Goal: Contribute content: Add original content to the website for others to see

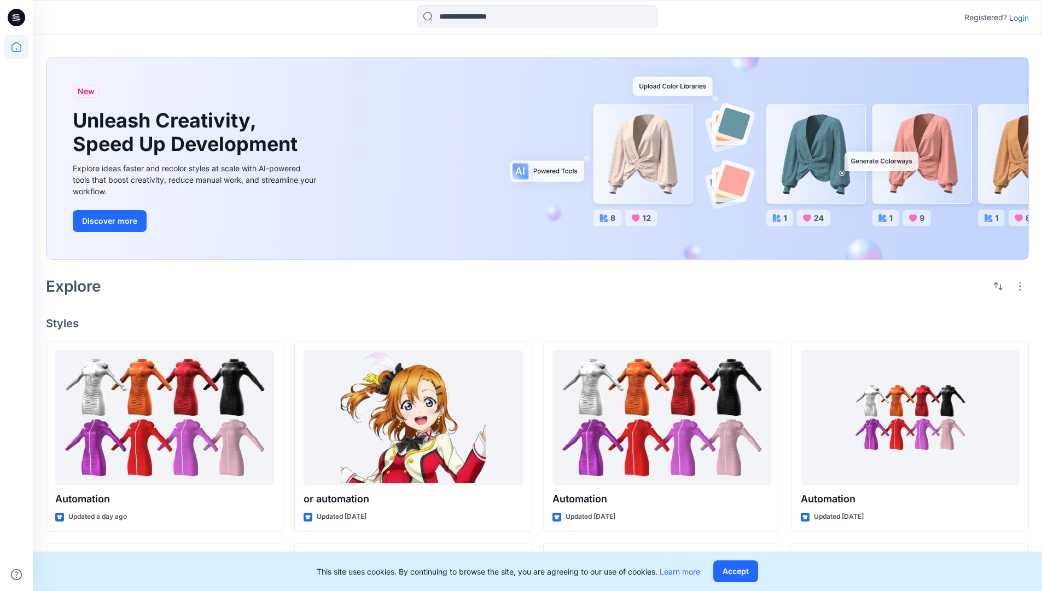
click at [1016, 18] on p "Login" at bounding box center [1019, 17] width 20 height 11
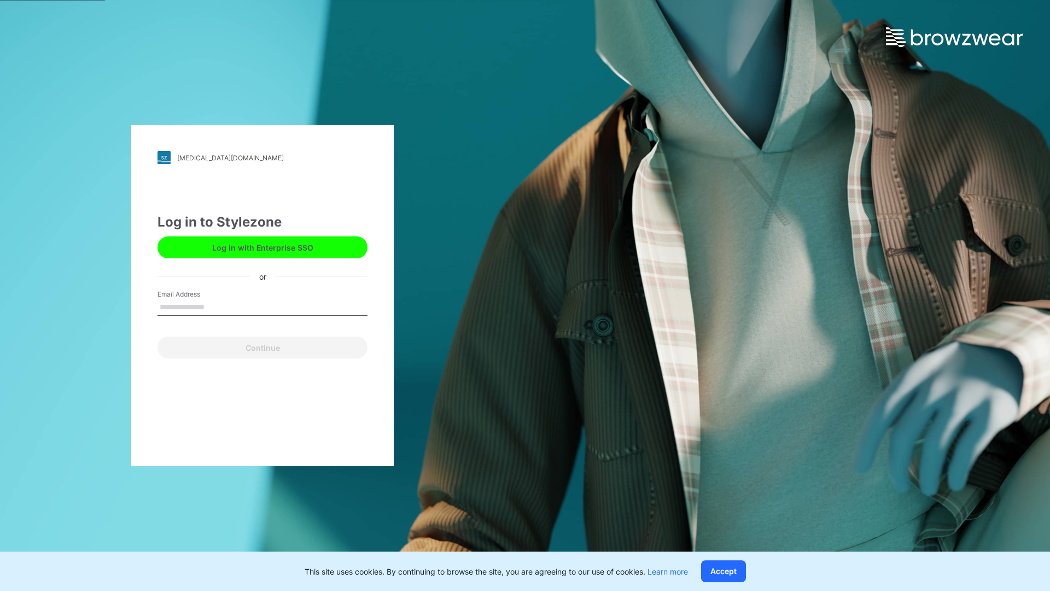
click at [216, 306] on input "Email Address" at bounding box center [263, 307] width 210 height 16
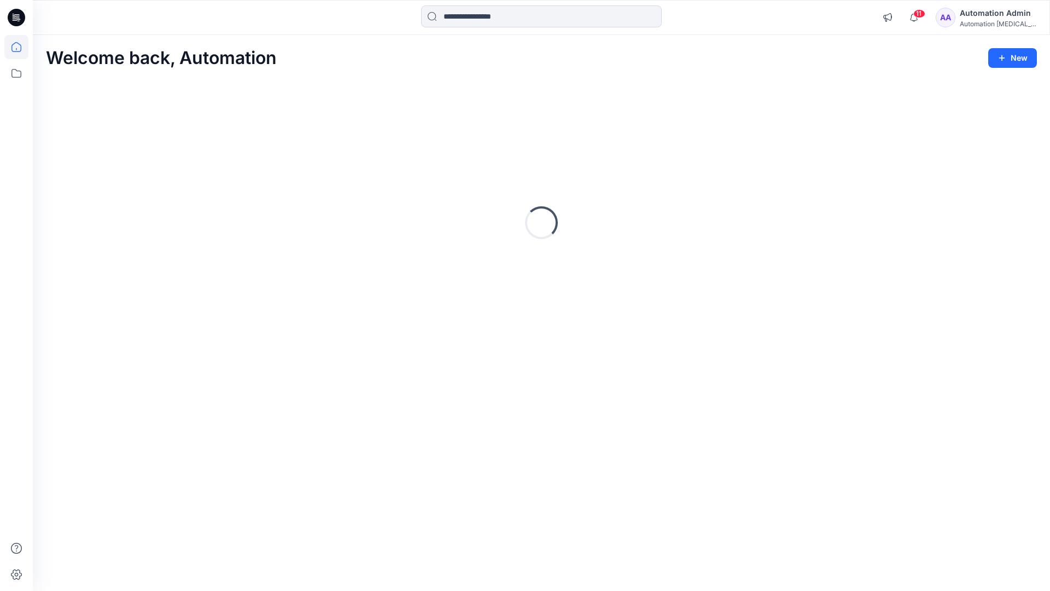
click at [21, 47] on icon at bounding box center [16, 47] width 10 height 10
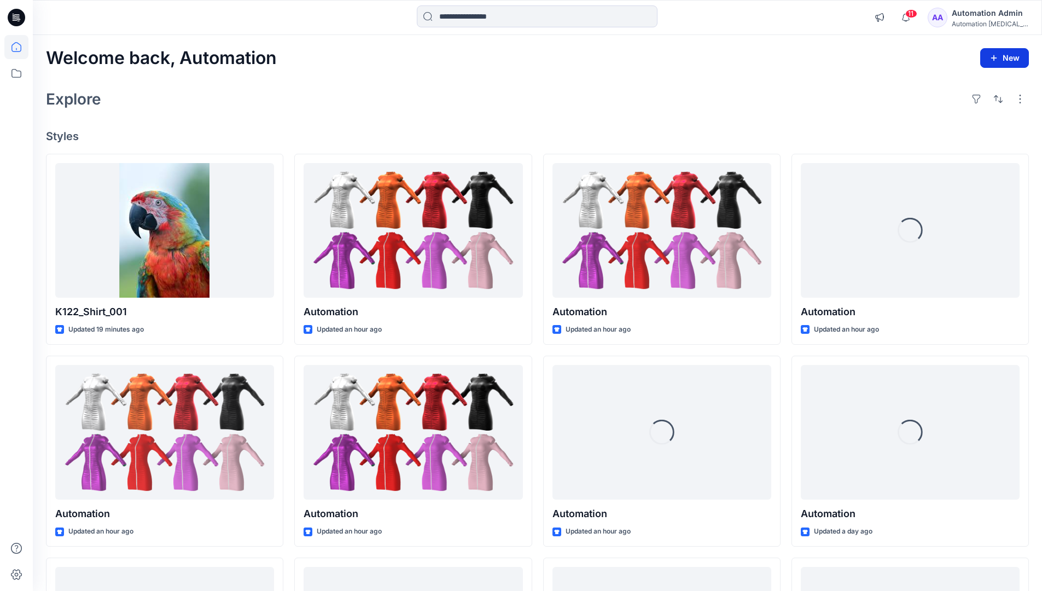
click at [1011, 62] on button "New" at bounding box center [1004, 58] width 49 height 20
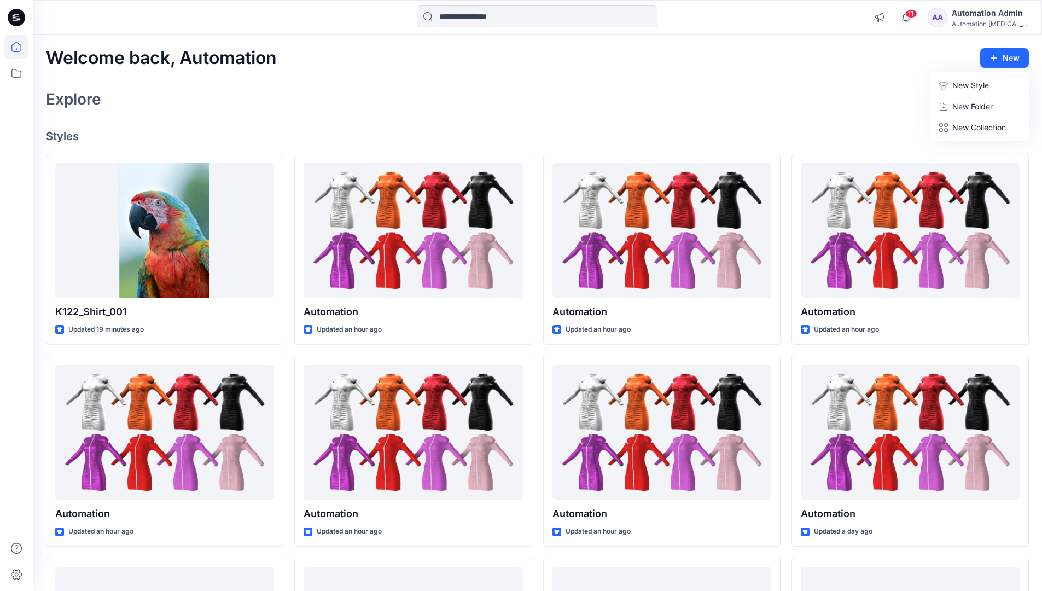
click at [961, 84] on p "New Style" at bounding box center [970, 85] width 37 height 13
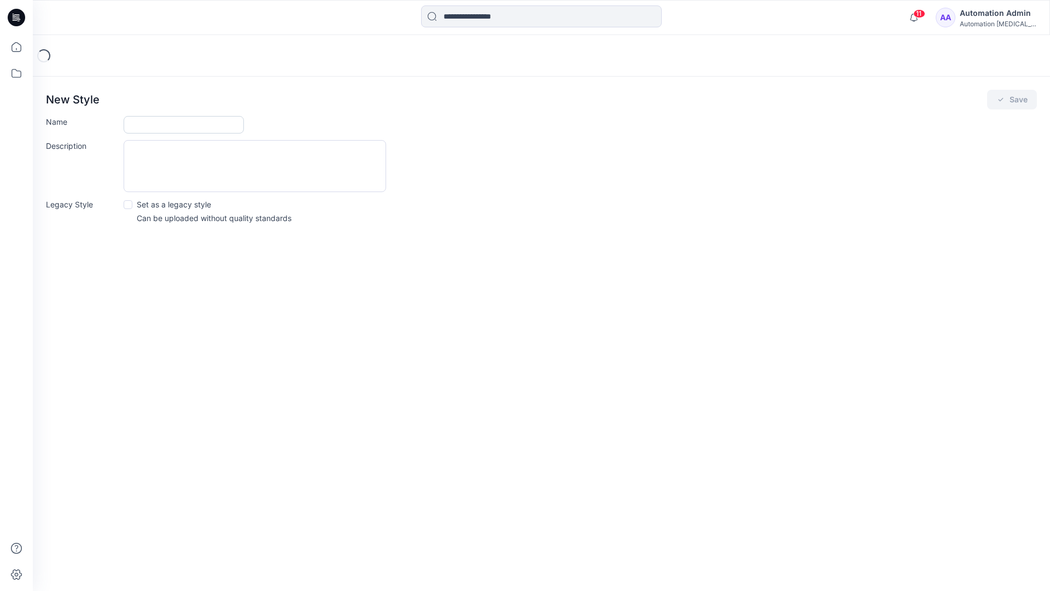
click at [163, 120] on input "Name" at bounding box center [184, 125] width 120 height 18
type input "**********"
click at [1009, 101] on button "Save" at bounding box center [1012, 100] width 50 height 20
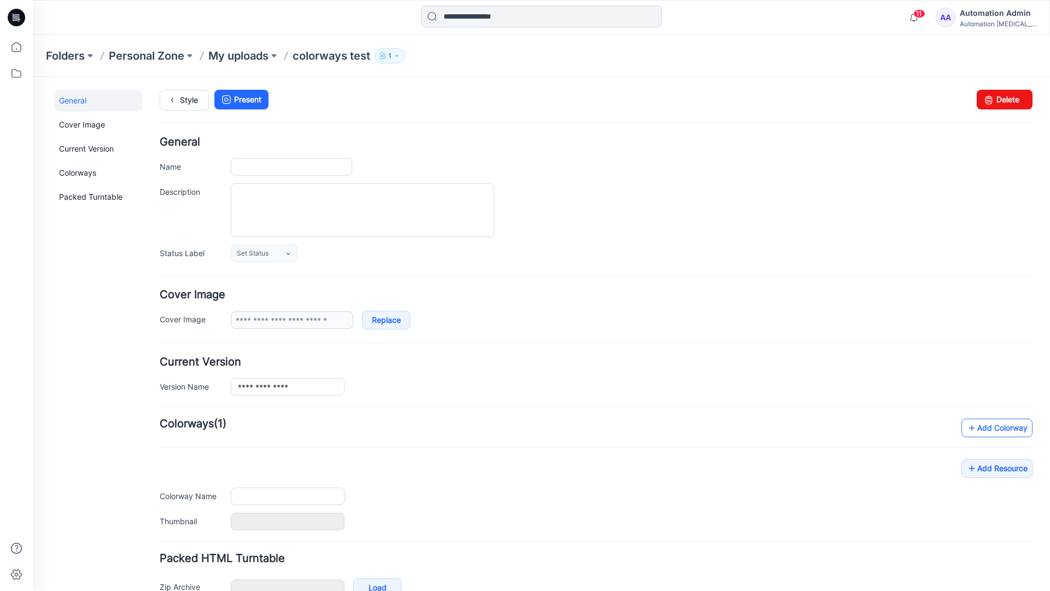
click at [981, 432] on link "Add Colorway" at bounding box center [996, 427] width 71 height 19
type input "**********"
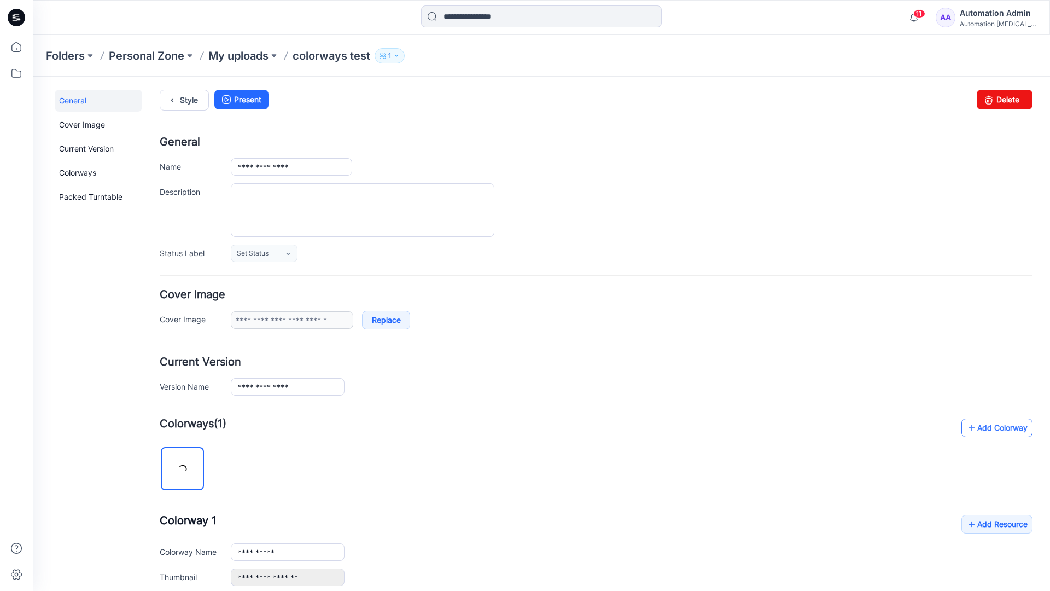
click at [980, 428] on link "Add Colorway" at bounding box center [996, 427] width 71 height 19
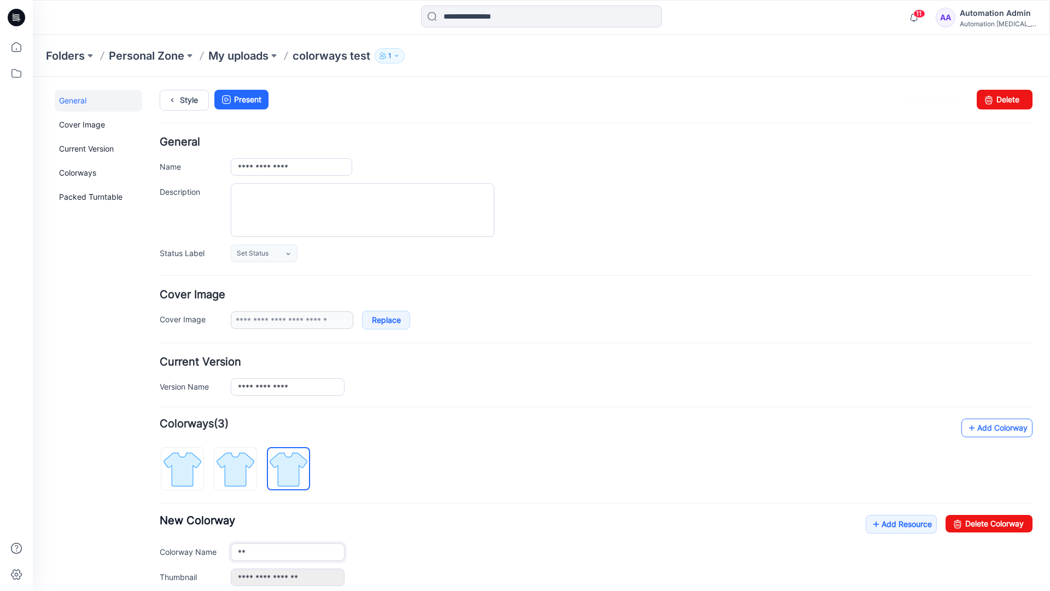
type input "*"
click at [244, 468] on img at bounding box center [235, 468] width 41 height 41
click at [272, 553] on input "**********" at bounding box center [288, 552] width 114 height 18
click at [288, 551] on input "**********" at bounding box center [288, 552] width 114 height 18
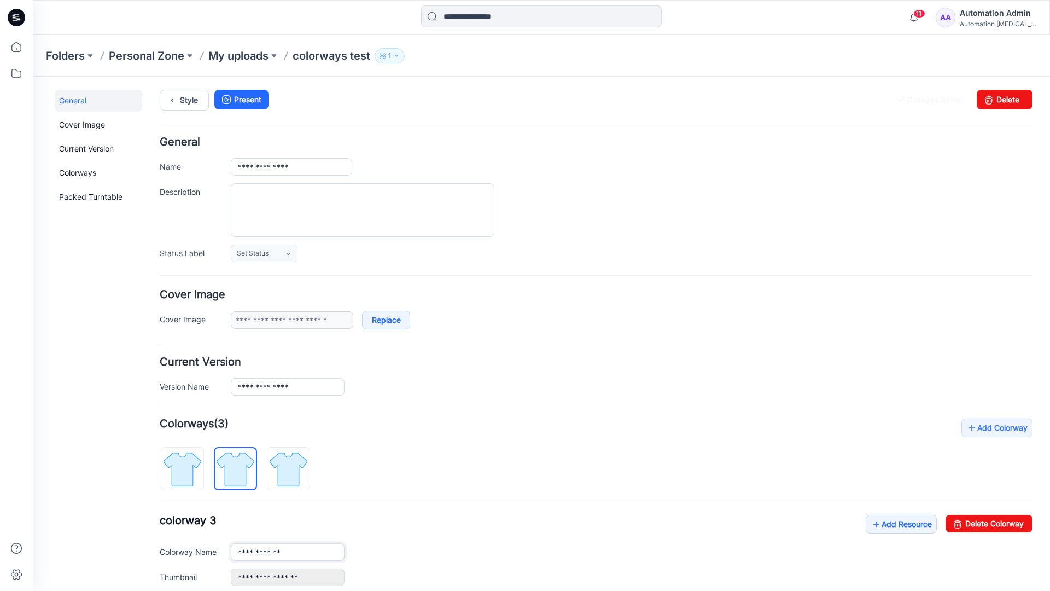
click at [288, 551] on input "**********" at bounding box center [288, 552] width 114 height 18
type input "*"
click at [194, 461] on img at bounding box center [182, 468] width 41 height 41
click at [895, 526] on link "Add Resource" at bounding box center [901, 524] width 71 height 19
type input "**********"
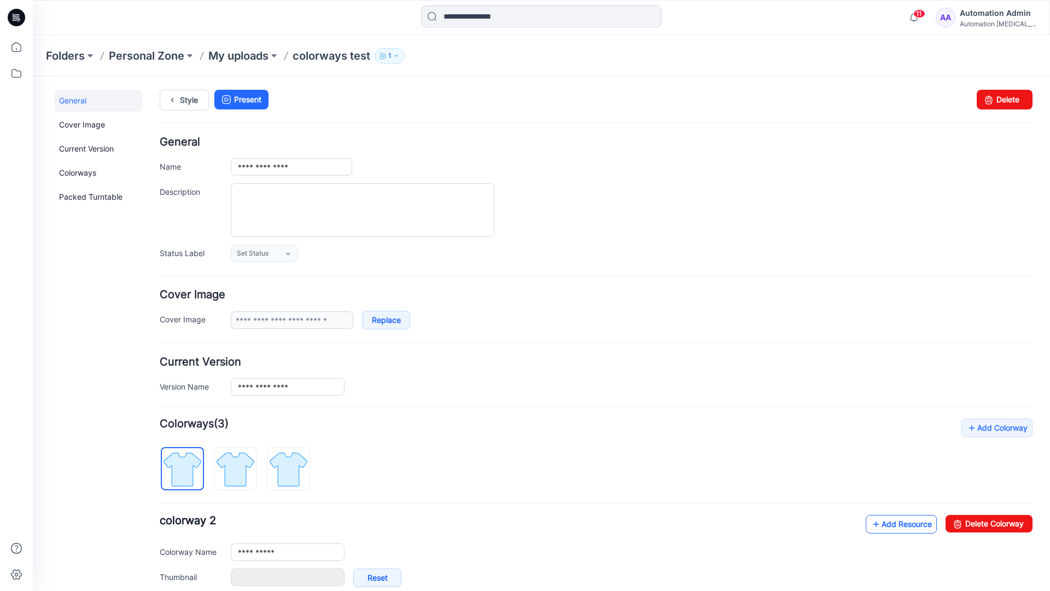
type input "**********"
click at [219, 577] on link at bounding box center [219, 577] width 9 height 9
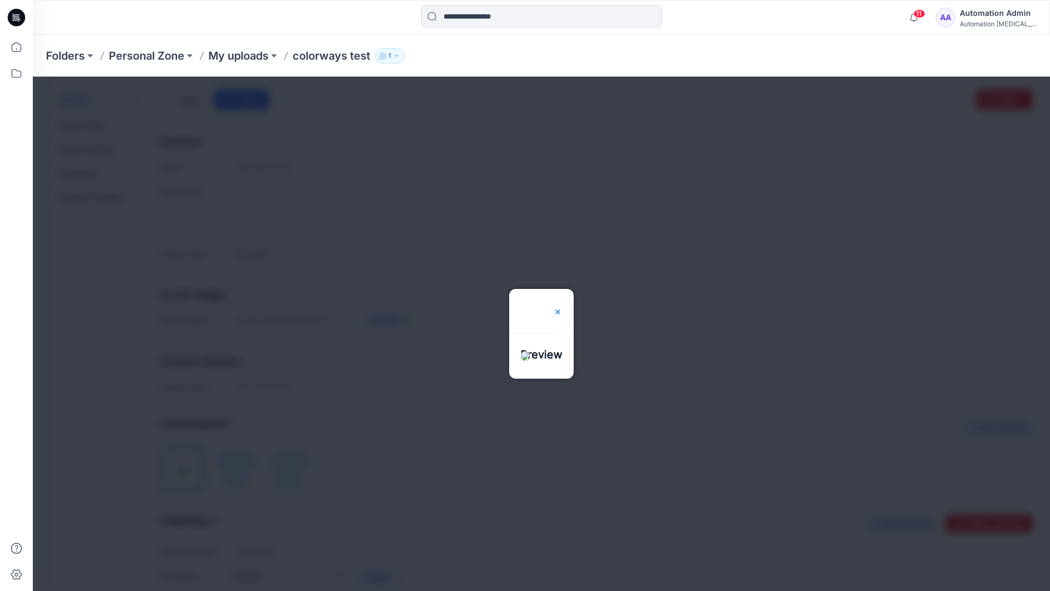
click at [562, 307] on img at bounding box center [557, 311] width 9 height 9
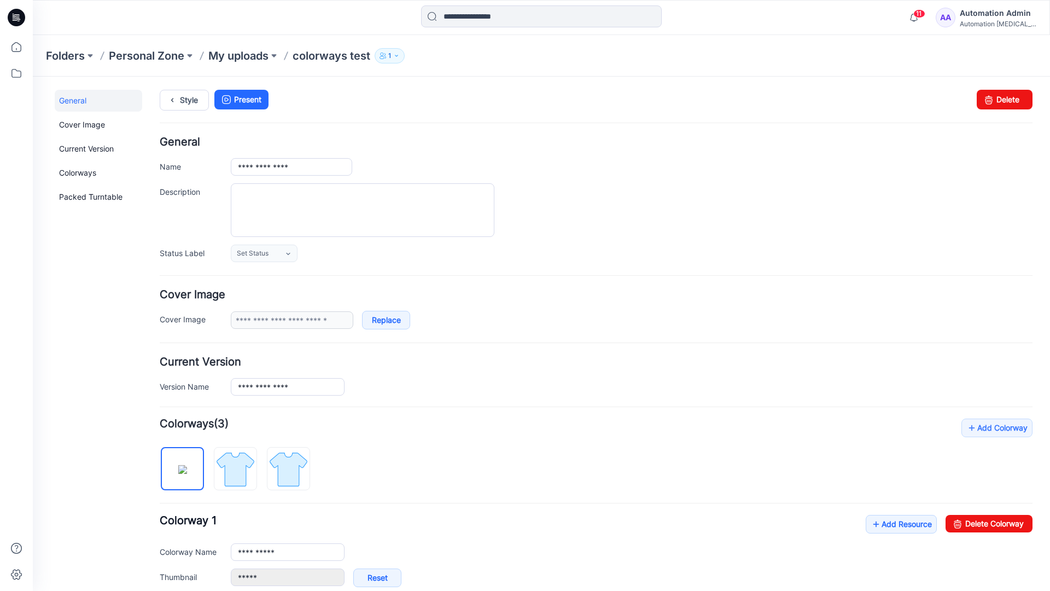
scroll to position [187, 0]
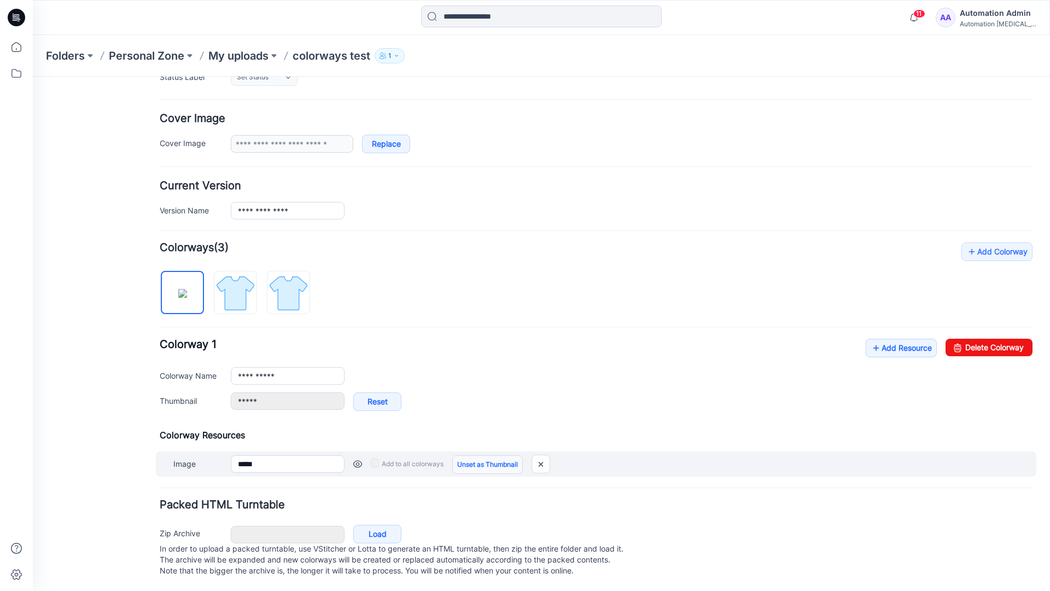
click at [483, 455] on link "Unset as Thumbnail" at bounding box center [487, 464] width 71 height 19
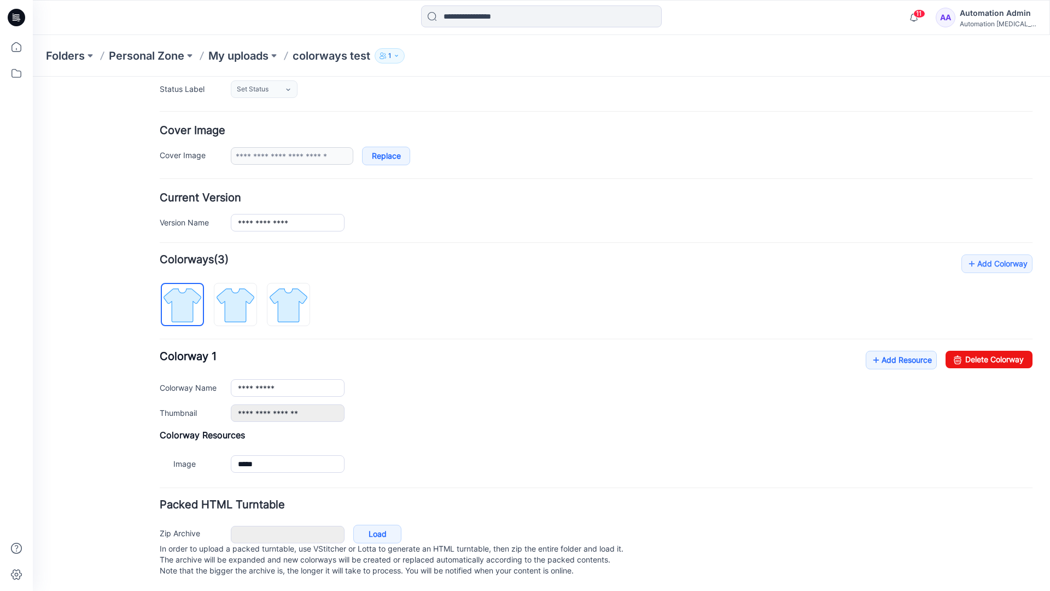
scroll to position [175, 0]
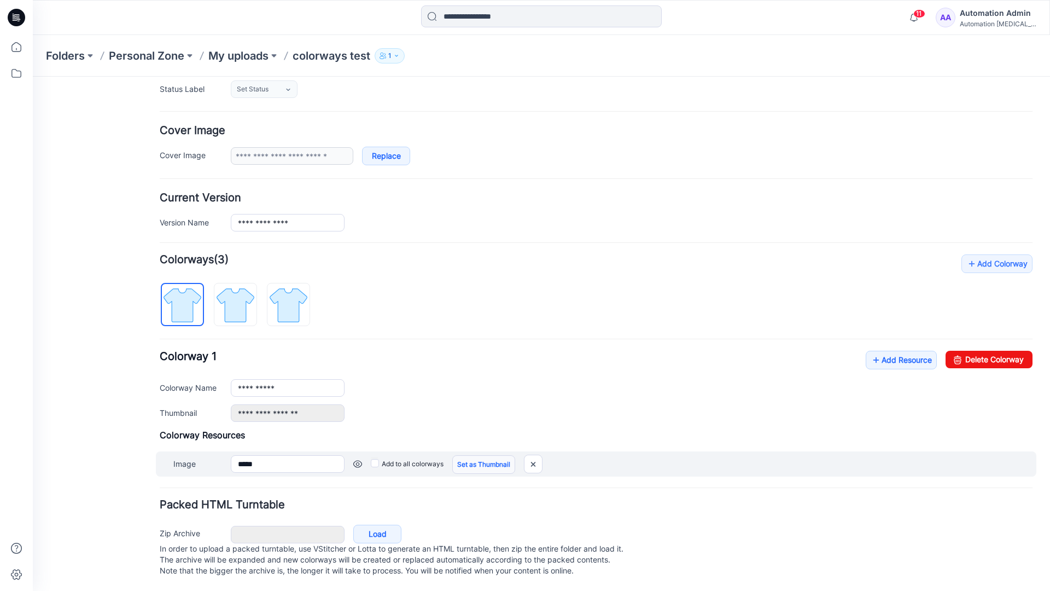
click at [467, 455] on link "Set as Thumbnail" at bounding box center [483, 464] width 63 height 19
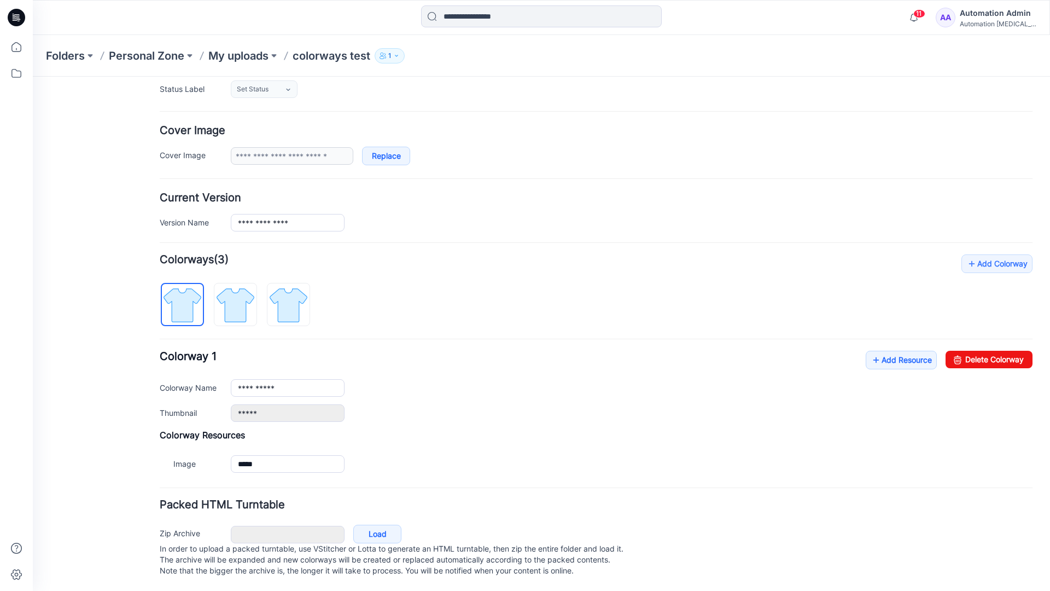
click at [33, 77] on link "Reset" at bounding box center [33, 77] width 0 height 0
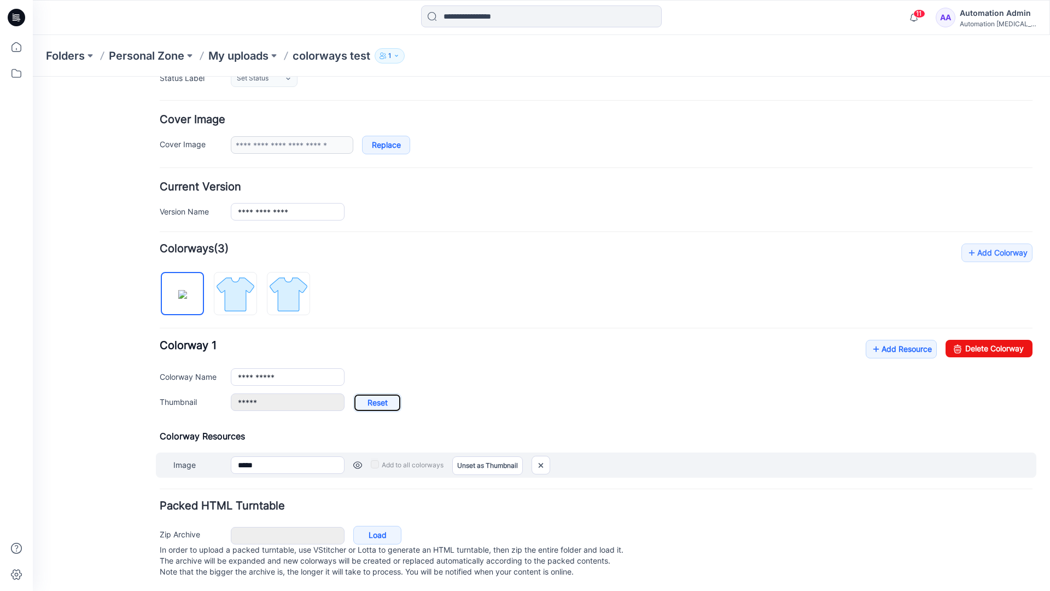
type input "**********"
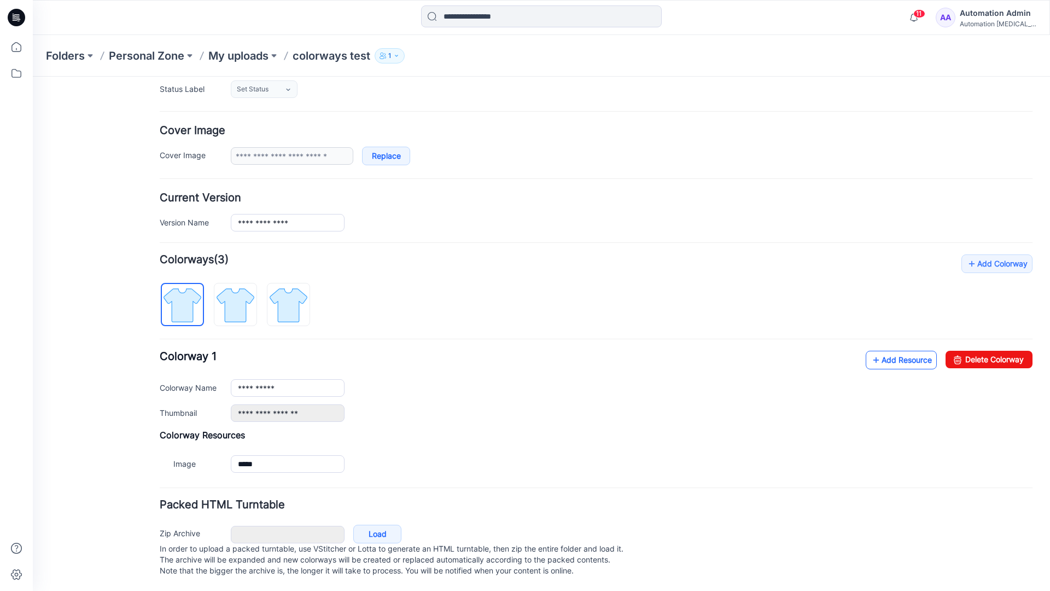
click at [894, 351] on link "Add Resource" at bounding box center [901, 360] width 71 height 19
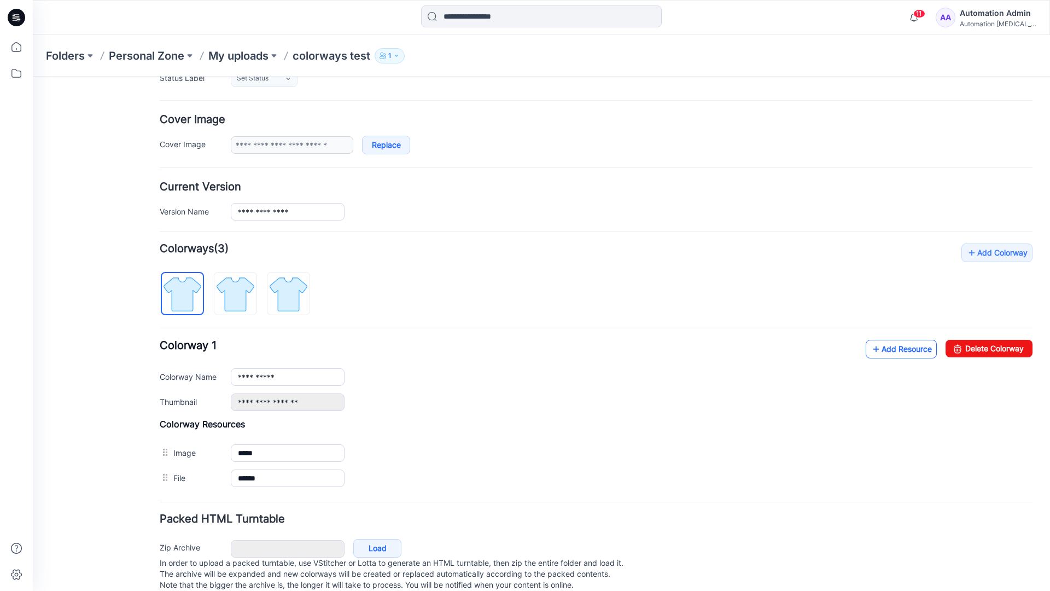
click at [900, 349] on link "Add Resource" at bounding box center [901, 349] width 71 height 19
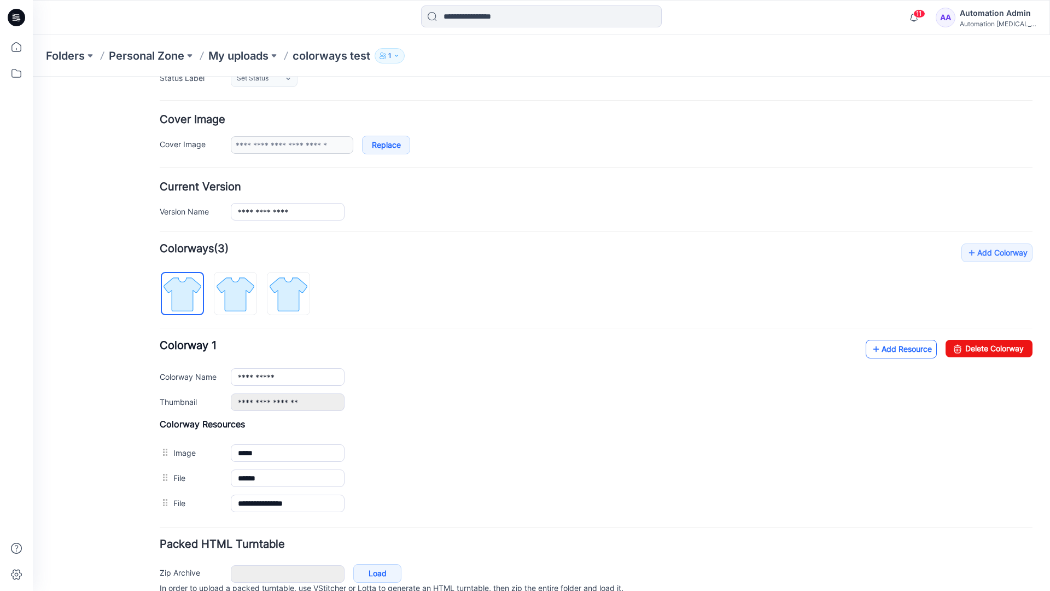
click at [884, 349] on link "Add Resource" at bounding box center [901, 349] width 71 height 19
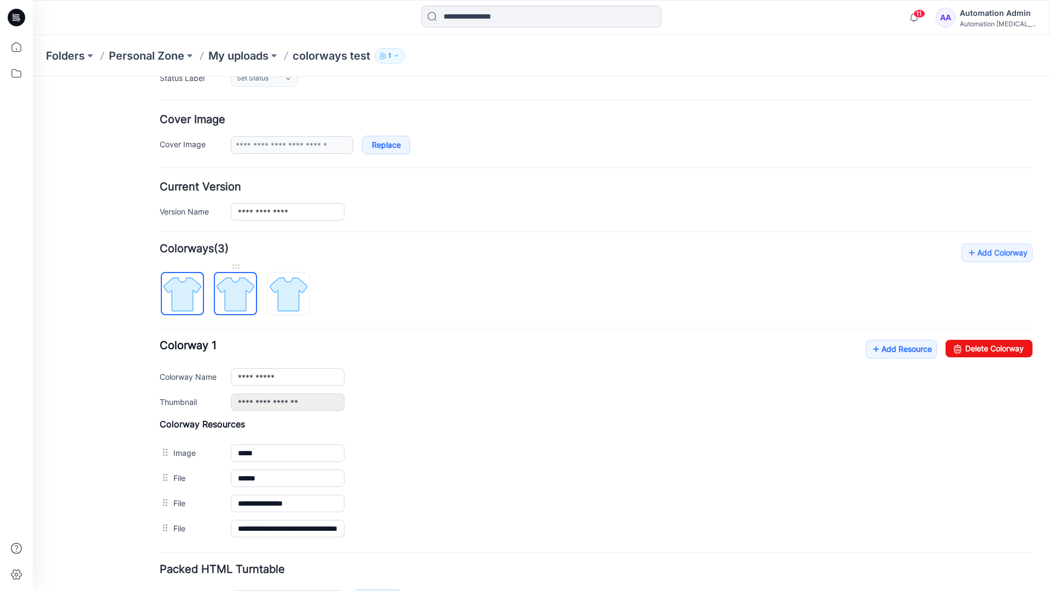
click at [246, 304] on img at bounding box center [235, 293] width 41 height 41
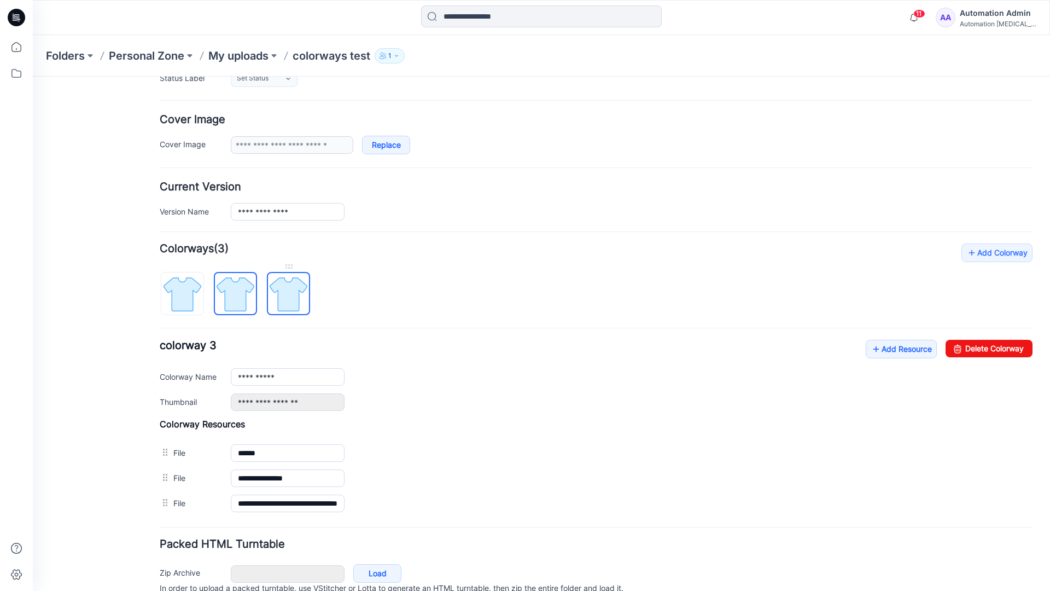
click at [301, 306] on img at bounding box center [288, 293] width 41 height 41
click at [247, 304] on img at bounding box center [235, 293] width 41 height 41
click at [197, 306] on img at bounding box center [182, 293] width 41 height 41
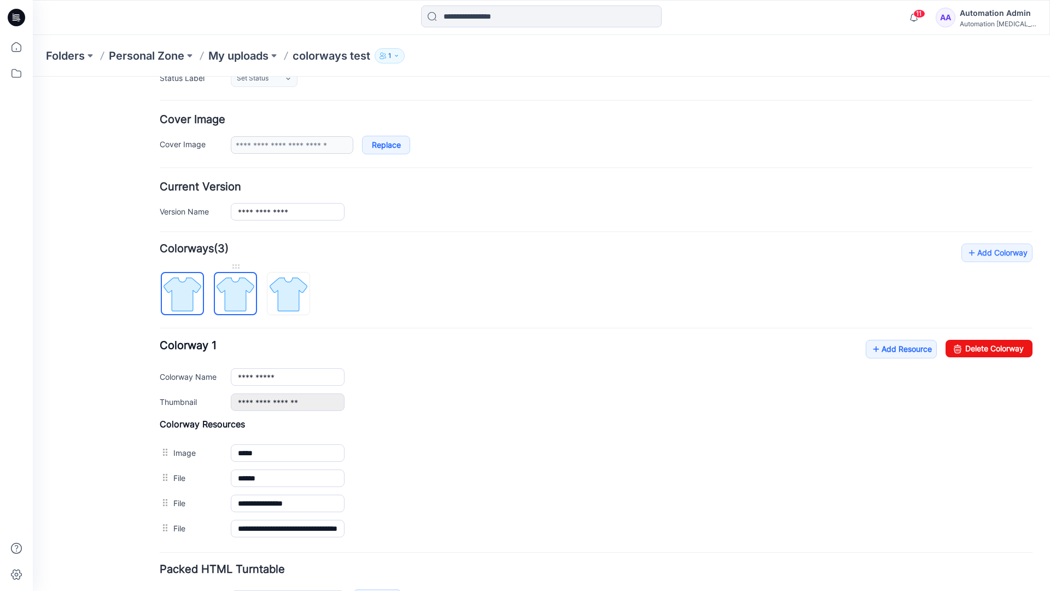
click at [231, 293] on img at bounding box center [235, 293] width 41 height 41
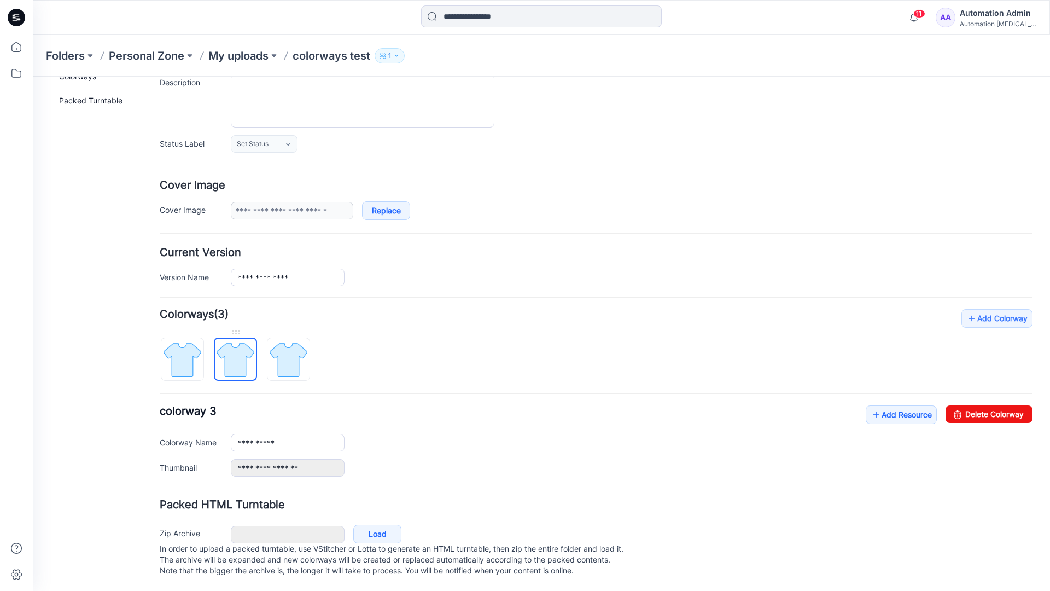
scroll to position [120, 0]
click at [288, 348] on img at bounding box center [288, 359] width 41 height 41
click at [231, 348] on img at bounding box center [235, 359] width 41 height 41
click at [283, 348] on img at bounding box center [288, 359] width 41 height 41
click at [235, 352] on img at bounding box center [235, 359] width 41 height 41
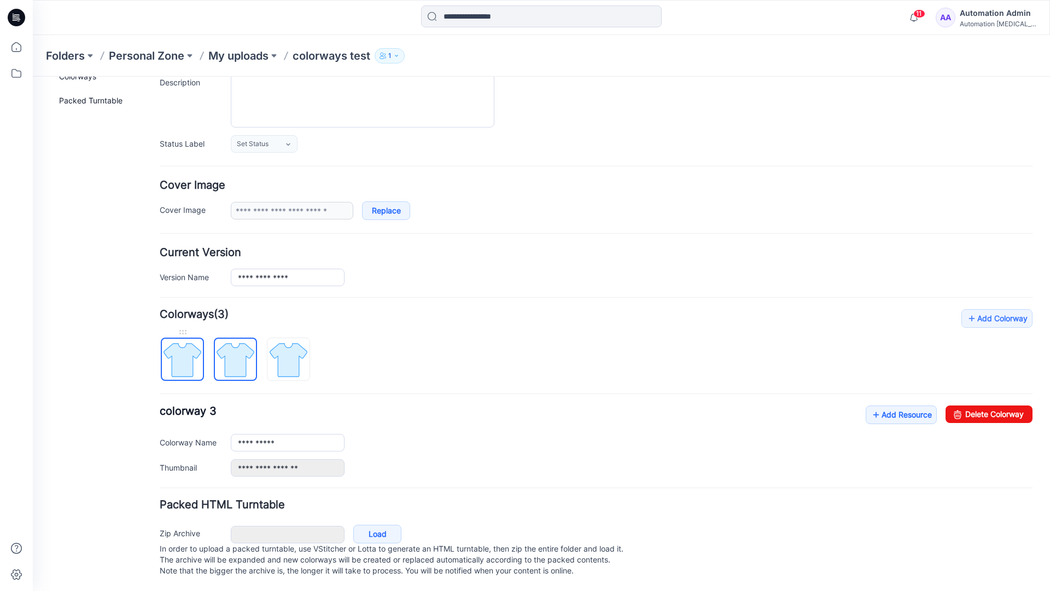
click at [190, 354] on img at bounding box center [182, 359] width 41 height 41
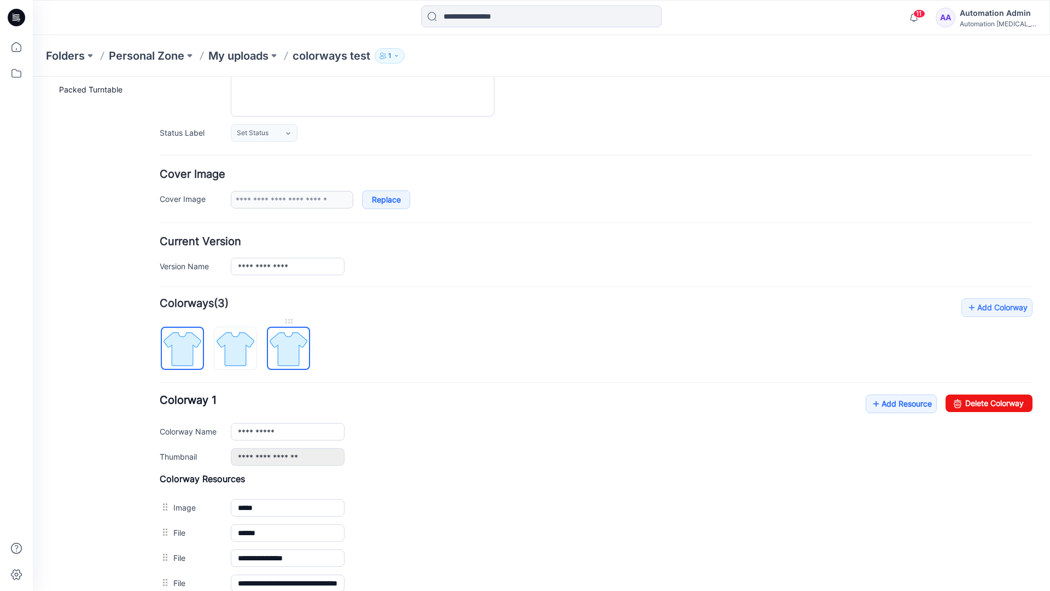
click at [287, 348] on img at bounding box center [288, 348] width 41 height 41
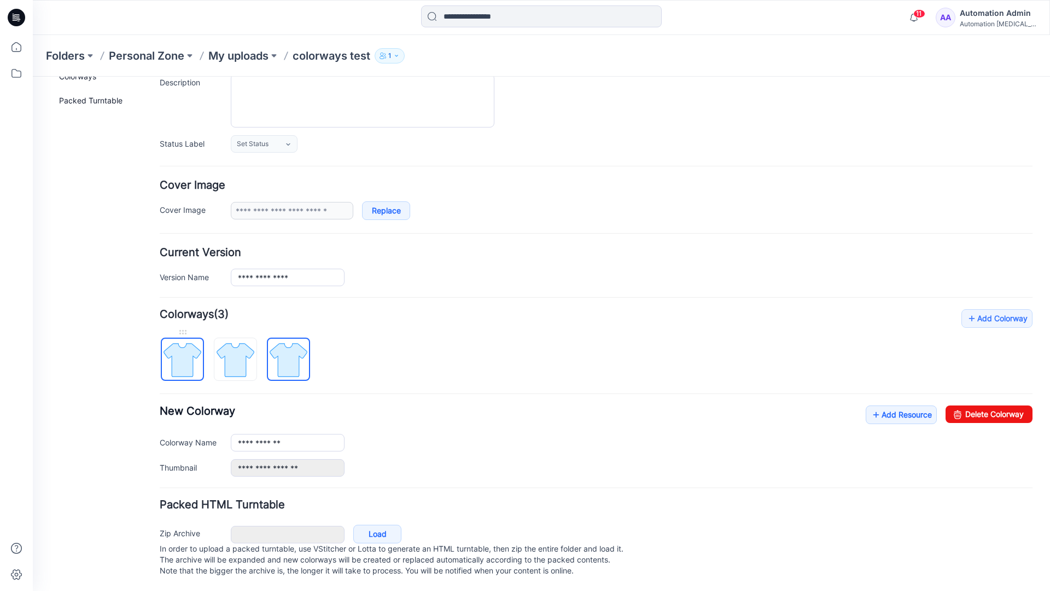
click at [194, 348] on img at bounding box center [182, 359] width 41 height 41
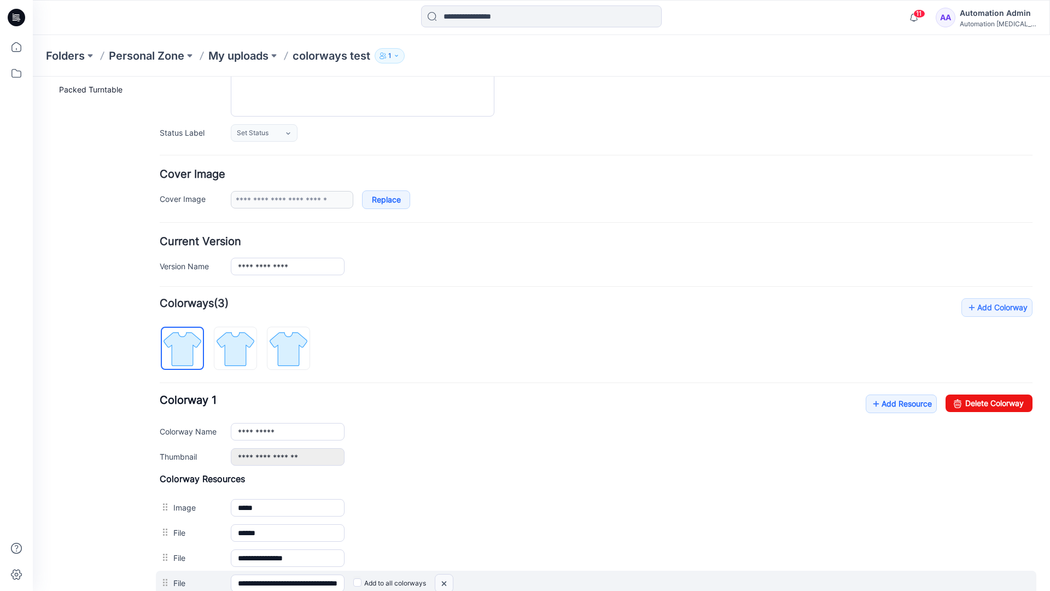
click at [33, 77] on img at bounding box center [33, 77] width 0 height 0
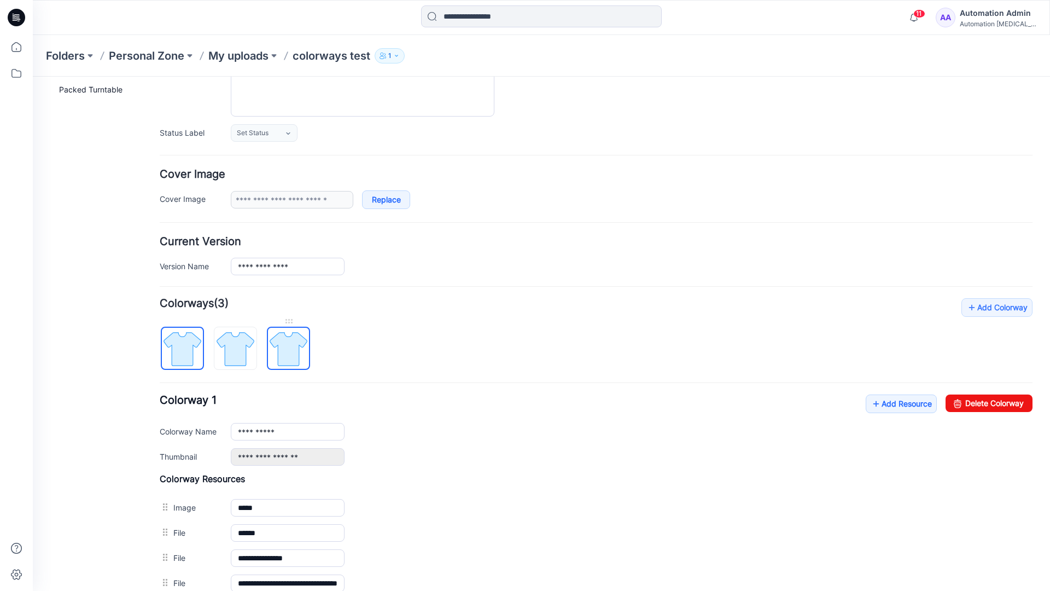
click at [287, 352] on img at bounding box center [288, 348] width 41 height 41
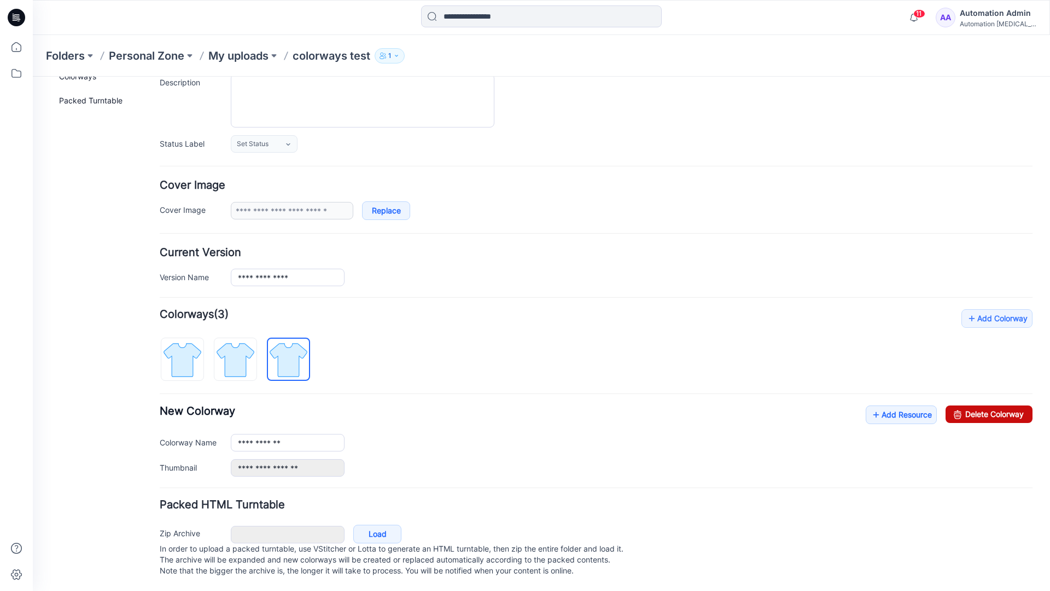
click at [965, 405] on link "Delete Colorway" at bounding box center [989, 414] width 87 height 18
click at [252, 343] on img at bounding box center [235, 359] width 41 height 41
click at [998, 405] on link "Delete Colorway" at bounding box center [989, 414] width 87 height 18
type input "**********"
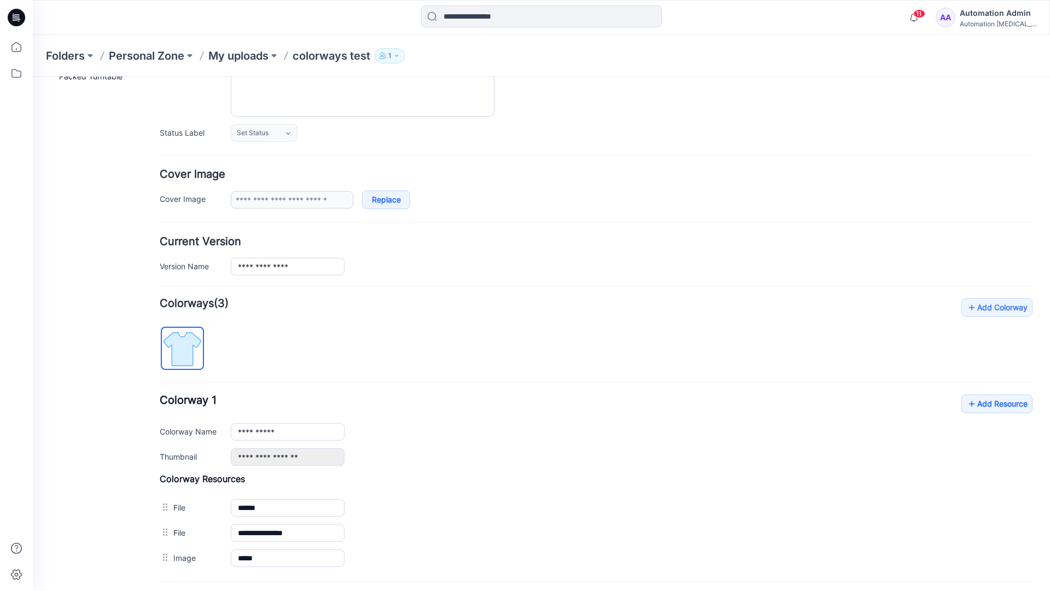
scroll to position [0, 0]
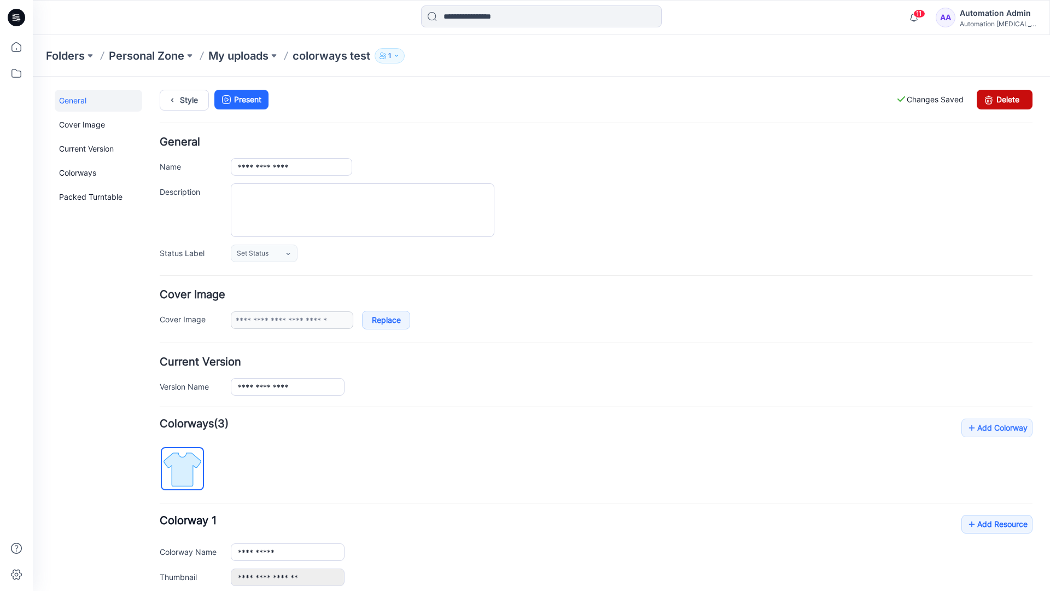
click at [1005, 100] on link "Delete" at bounding box center [1005, 100] width 56 height 20
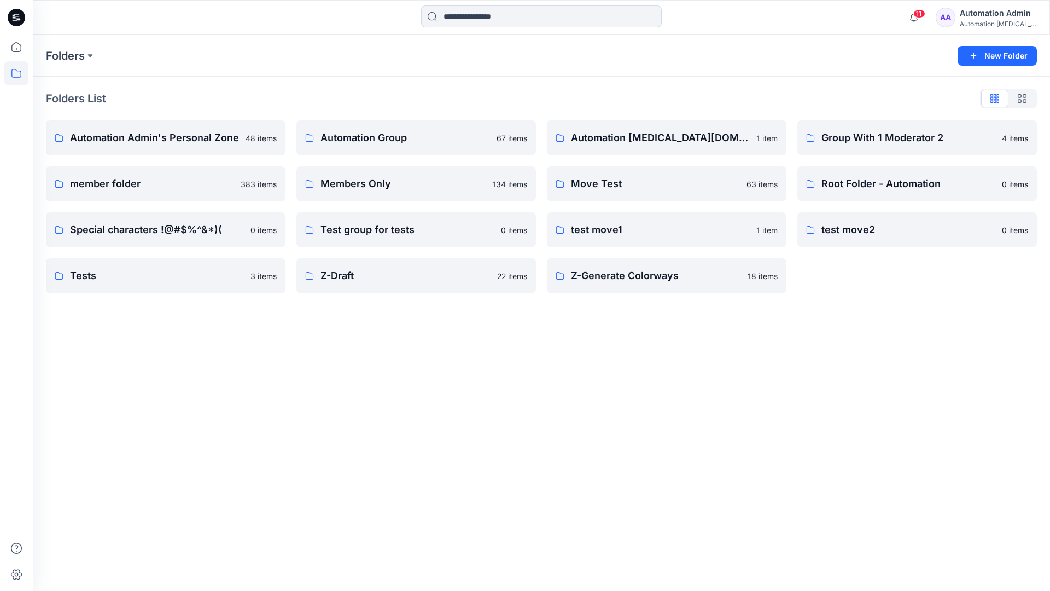
click at [1001, 16] on div "Automation Admin" at bounding box center [998, 13] width 77 height 13
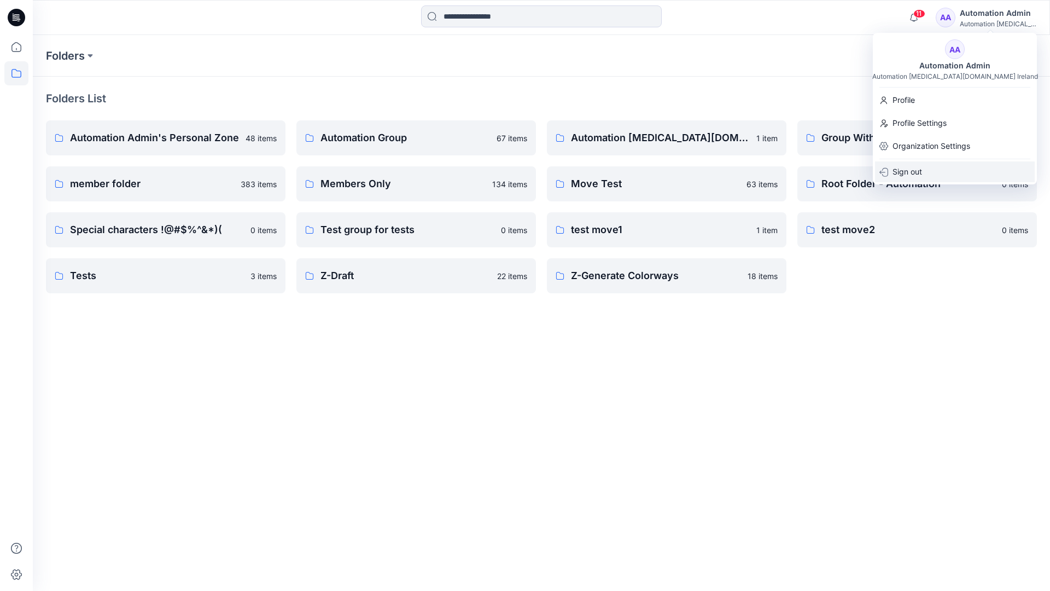
click at [920, 168] on p "Sign out" at bounding box center [908, 171] width 30 height 21
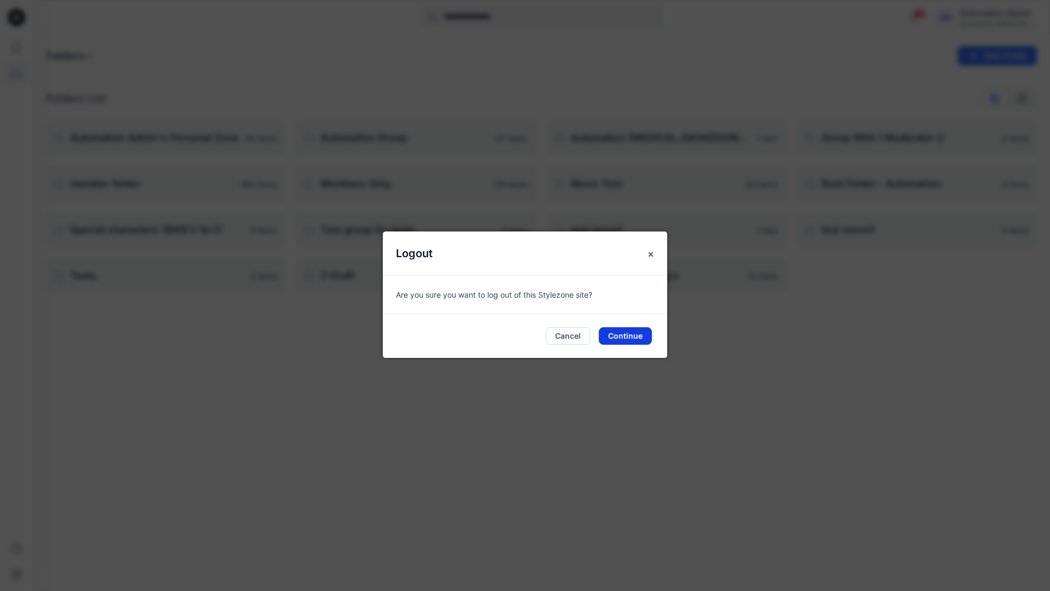
click at [627, 336] on button "Continue" at bounding box center [625, 336] width 53 height 18
